Goal: Information Seeking & Learning: Learn about a topic

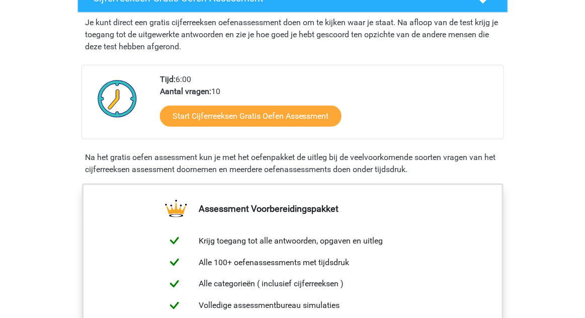
scroll to position [192, 0]
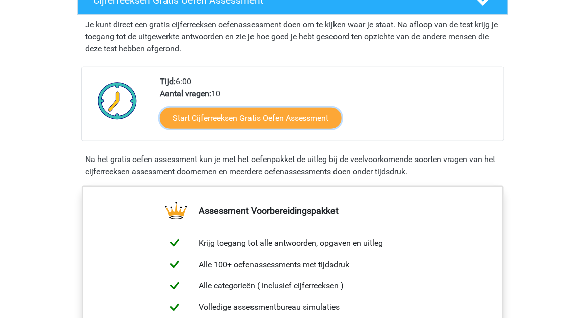
click at [325, 129] on link "Start Cijferreeksen Gratis Oefen Assessment" at bounding box center [251, 118] width 182 height 21
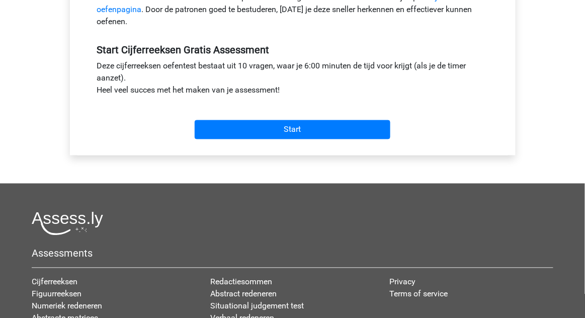
scroll to position [345, 0]
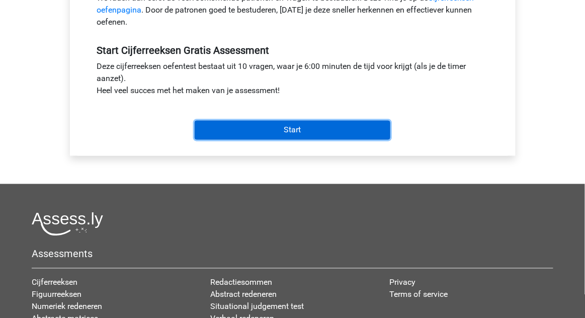
click at [366, 137] on input "Start" at bounding box center [293, 130] width 196 height 19
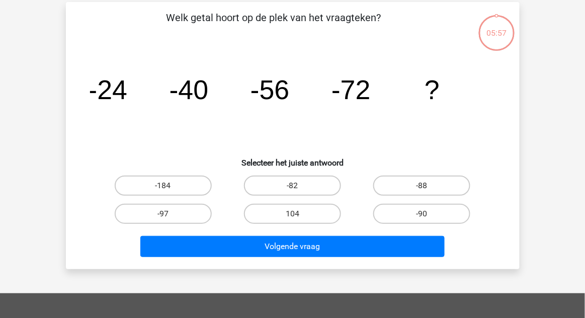
scroll to position [46, 0]
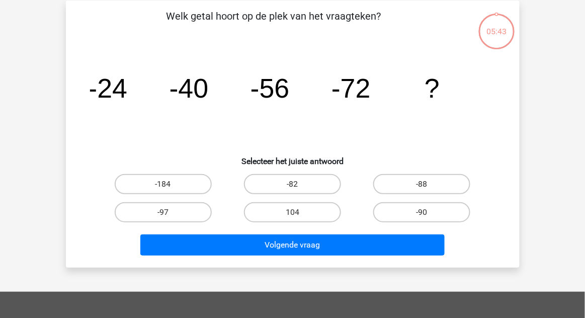
click at [447, 192] on label "-88" at bounding box center [421, 184] width 97 height 20
click at [429, 191] on input "-88" at bounding box center [425, 187] width 7 height 7
radio input "true"
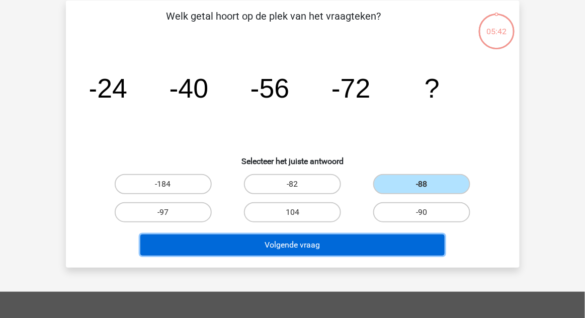
click at [399, 247] on button "Volgende vraag" at bounding box center [292, 244] width 304 height 21
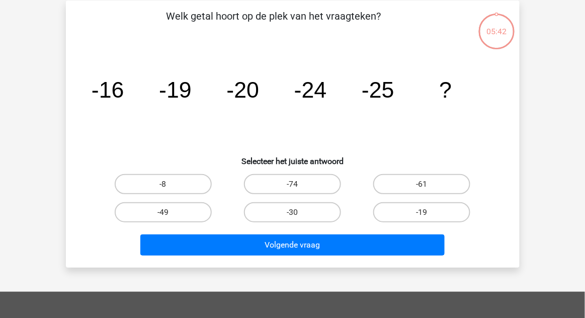
scroll to position [46, 0]
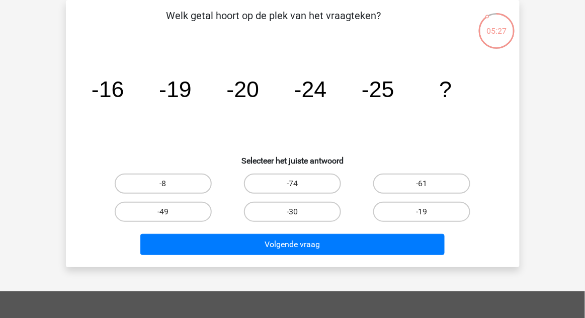
click at [317, 215] on label "-30" at bounding box center [292, 212] width 97 height 20
click at [299, 215] on input "-30" at bounding box center [295, 215] width 7 height 7
radio input "true"
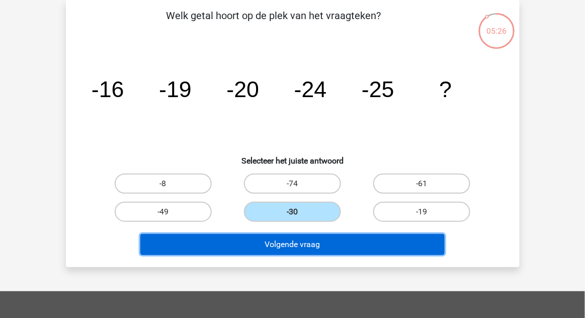
click at [341, 254] on button "Volgende vraag" at bounding box center [292, 244] width 304 height 21
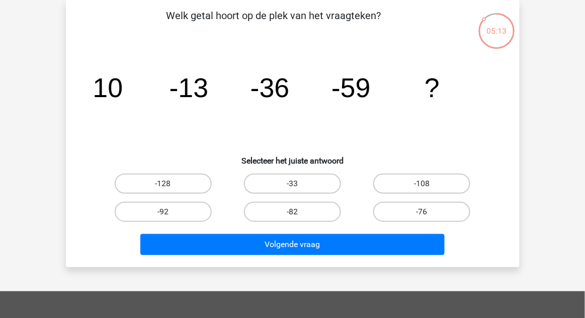
click at [320, 215] on label "-82" at bounding box center [292, 212] width 97 height 20
click at [299, 215] on input "-82" at bounding box center [295, 215] width 7 height 7
radio input "true"
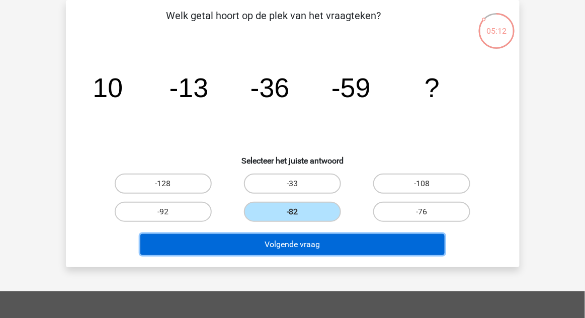
click at [367, 246] on button "Volgende vraag" at bounding box center [292, 244] width 304 height 21
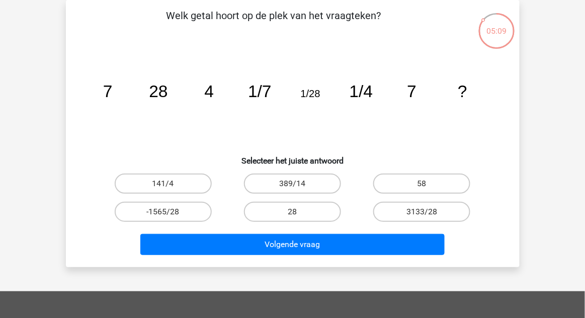
scroll to position [51, 0]
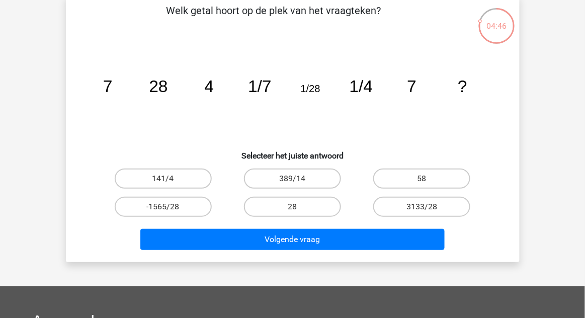
click at [309, 207] on label "28" at bounding box center [292, 207] width 97 height 20
click at [299, 207] on input "28" at bounding box center [295, 210] width 7 height 7
radio input "true"
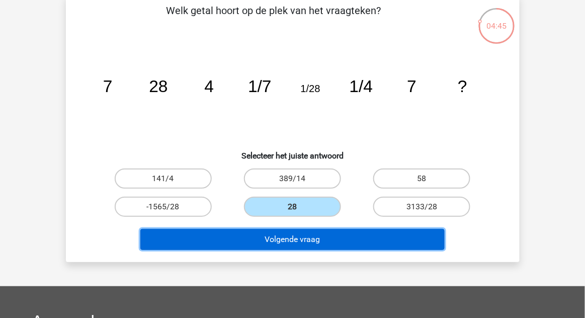
click at [324, 237] on button "Volgende vraag" at bounding box center [292, 239] width 304 height 21
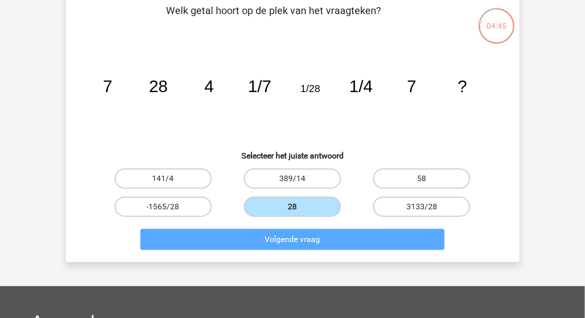
scroll to position [46, 0]
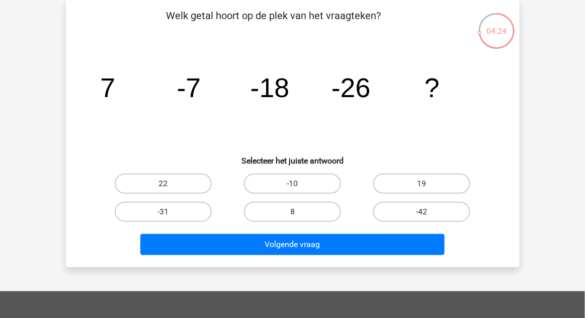
click at [186, 217] on label "-31" at bounding box center [163, 212] width 97 height 20
click at [170, 217] on input "-31" at bounding box center [166, 215] width 7 height 7
radio input "true"
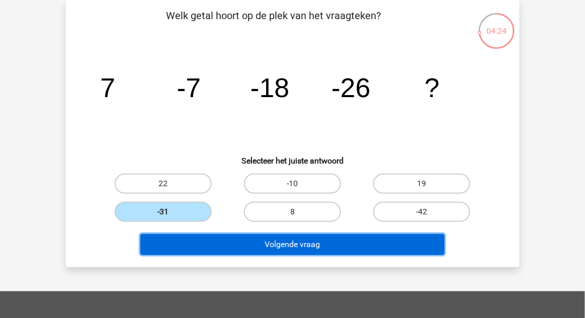
click at [241, 246] on button "Volgende vraag" at bounding box center [292, 244] width 304 height 21
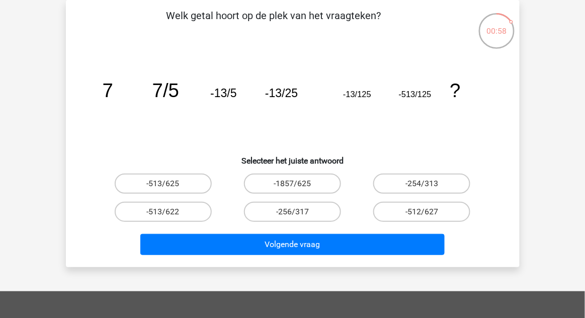
click at [188, 184] on label "-513/625" at bounding box center [163, 184] width 97 height 20
click at [170, 184] on input "-513/625" at bounding box center [166, 187] width 7 height 7
radio input "true"
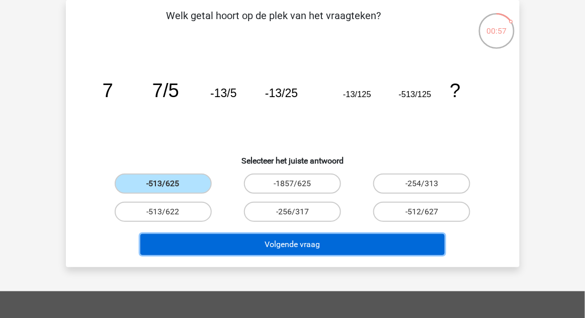
click at [278, 246] on button "Volgende vraag" at bounding box center [292, 244] width 304 height 21
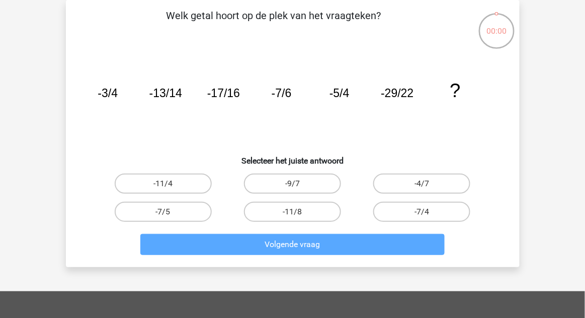
click at [316, 212] on label "-11/8" at bounding box center [292, 212] width 97 height 20
click at [299, 212] on input "-11/8" at bounding box center [295, 215] width 7 height 7
radio input "true"
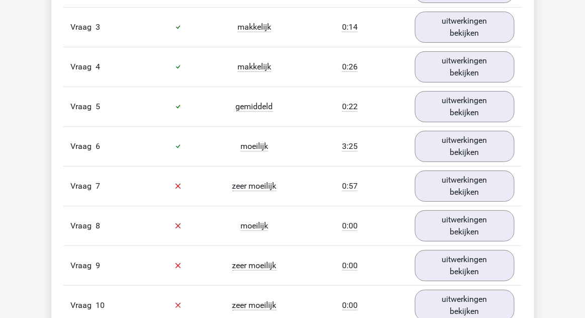
scroll to position [935, 0]
click at [468, 185] on link "uitwerkingen bekijken" at bounding box center [465, 186] width 100 height 31
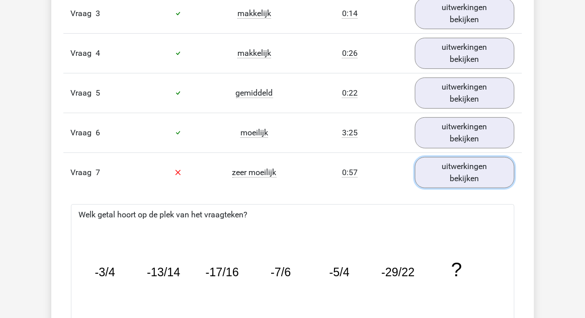
scroll to position [950, 0]
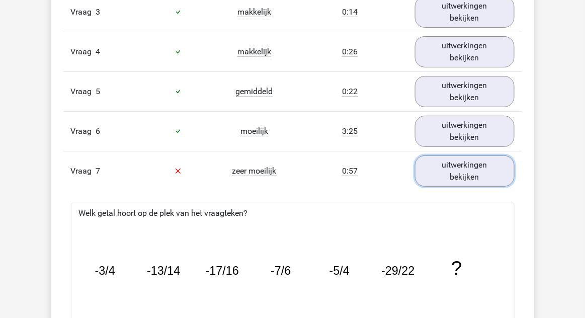
click at [444, 177] on link "uitwerkingen bekijken" at bounding box center [465, 170] width 100 height 31
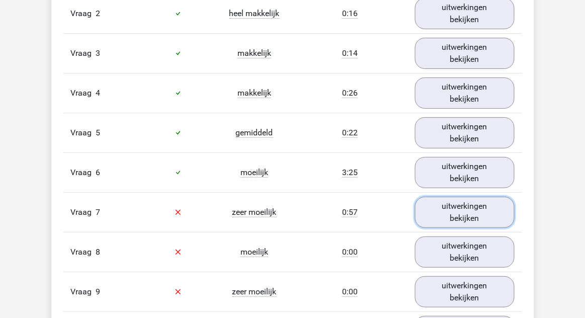
scroll to position [909, 0]
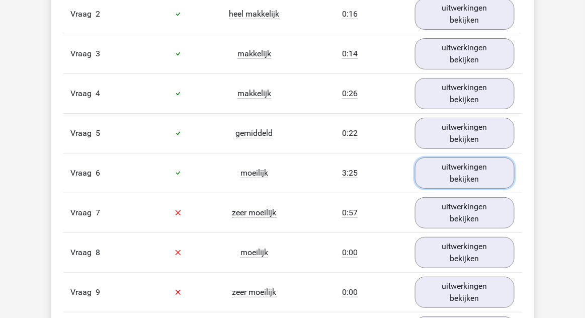
click at [447, 180] on link "uitwerkingen bekijken" at bounding box center [465, 172] width 100 height 31
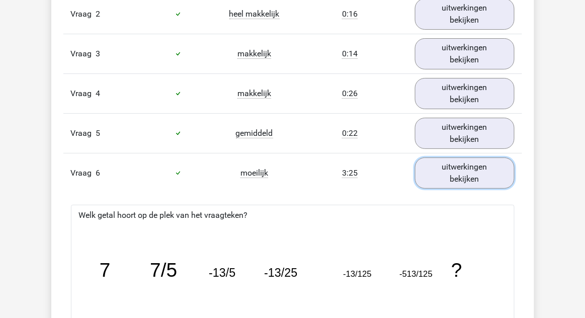
click at [477, 181] on link "uitwerkingen bekijken" at bounding box center [465, 172] width 100 height 31
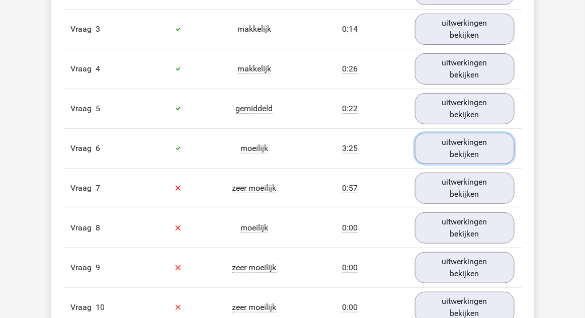
scroll to position [943, 0]
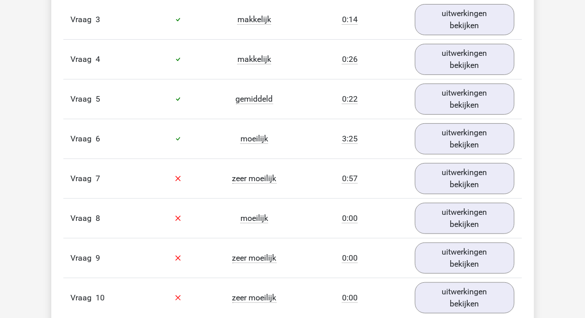
click at [439, 186] on link "uitwerkingen bekijken" at bounding box center [465, 178] width 100 height 31
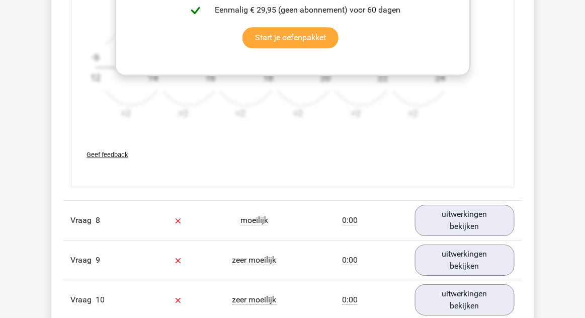
scroll to position [1557, 0]
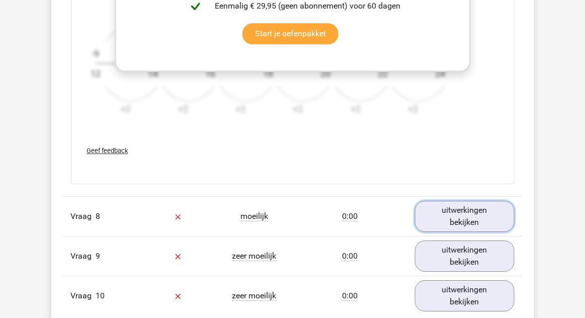
click at [452, 226] on link "uitwerkingen bekijken" at bounding box center [465, 216] width 100 height 31
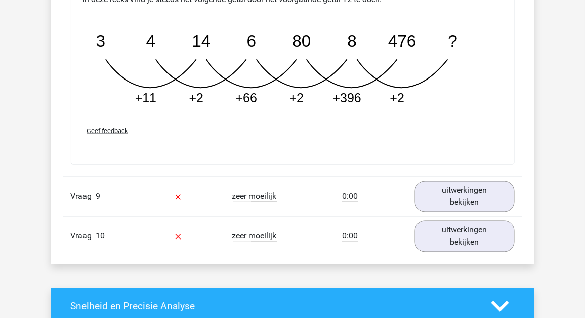
scroll to position [2120, 0]
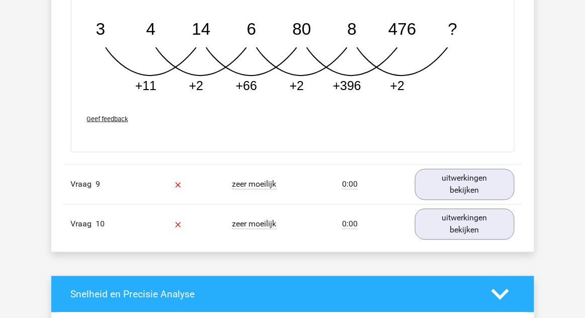
click at [508, 169] on div "uitwerkingen bekijken" at bounding box center [465, 184] width 115 height 31
click at [497, 175] on link "uitwerkingen bekijken" at bounding box center [465, 184] width 100 height 31
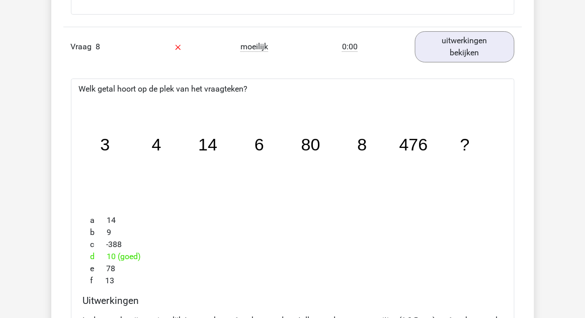
scroll to position [1721, 0]
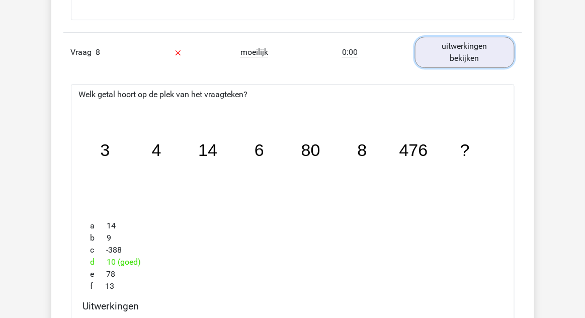
click at [496, 50] on link "uitwerkingen bekijken" at bounding box center [465, 52] width 100 height 31
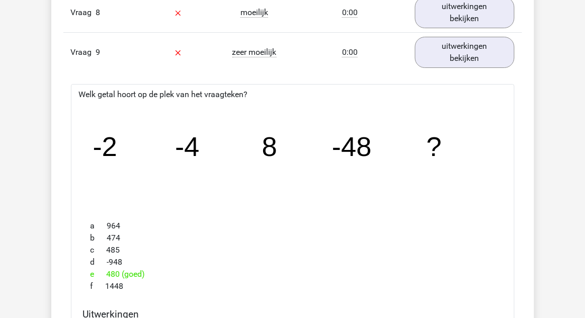
click at [536, 129] on div "Kies premium Roos rooshustinx@gmail.com" at bounding box center [292, 11] width 585 height 3543
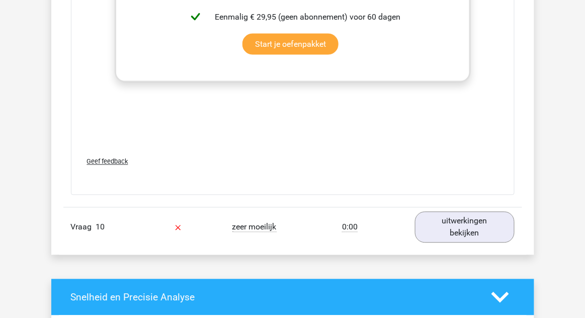
scroll to position [2238, 0]
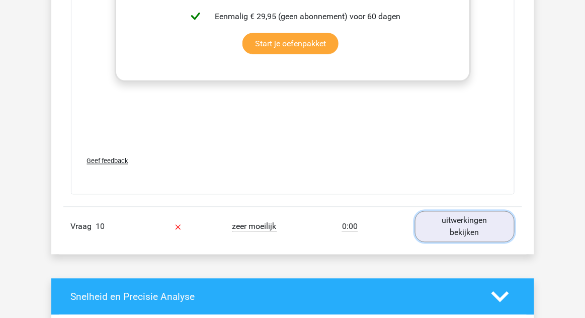
click at [484, 218] on link "uitwerkingen bekijken" at bounding box center [465, 226] width 100 height 31
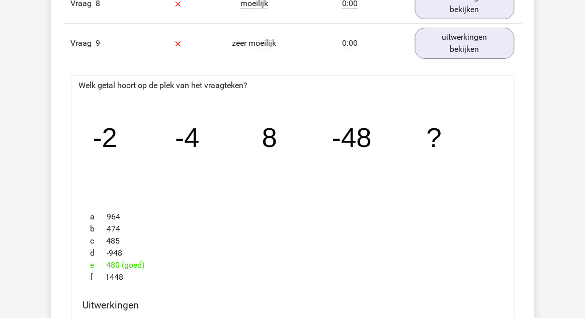
scroll to position [1768, 0]
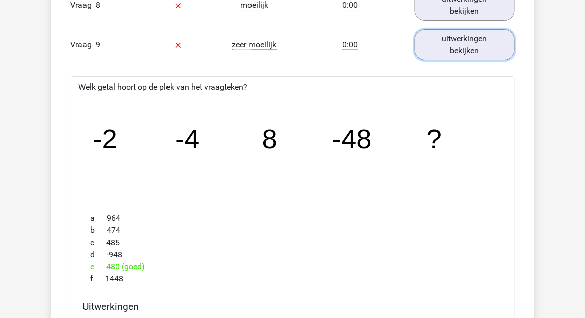
click at [491, 47] on link "uitwerkingen bekijken" at bounding box center [465, 44] width 100 height 31
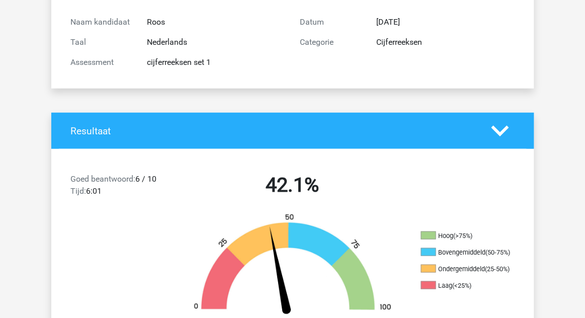
scroll to position [0, 0]
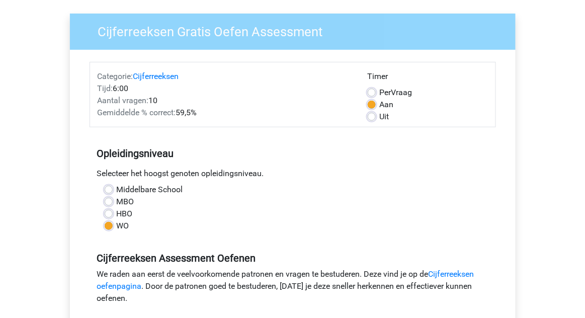
scroll to position [67, 0]
